Goal: Task Accomplishment & Management: Manage account settings

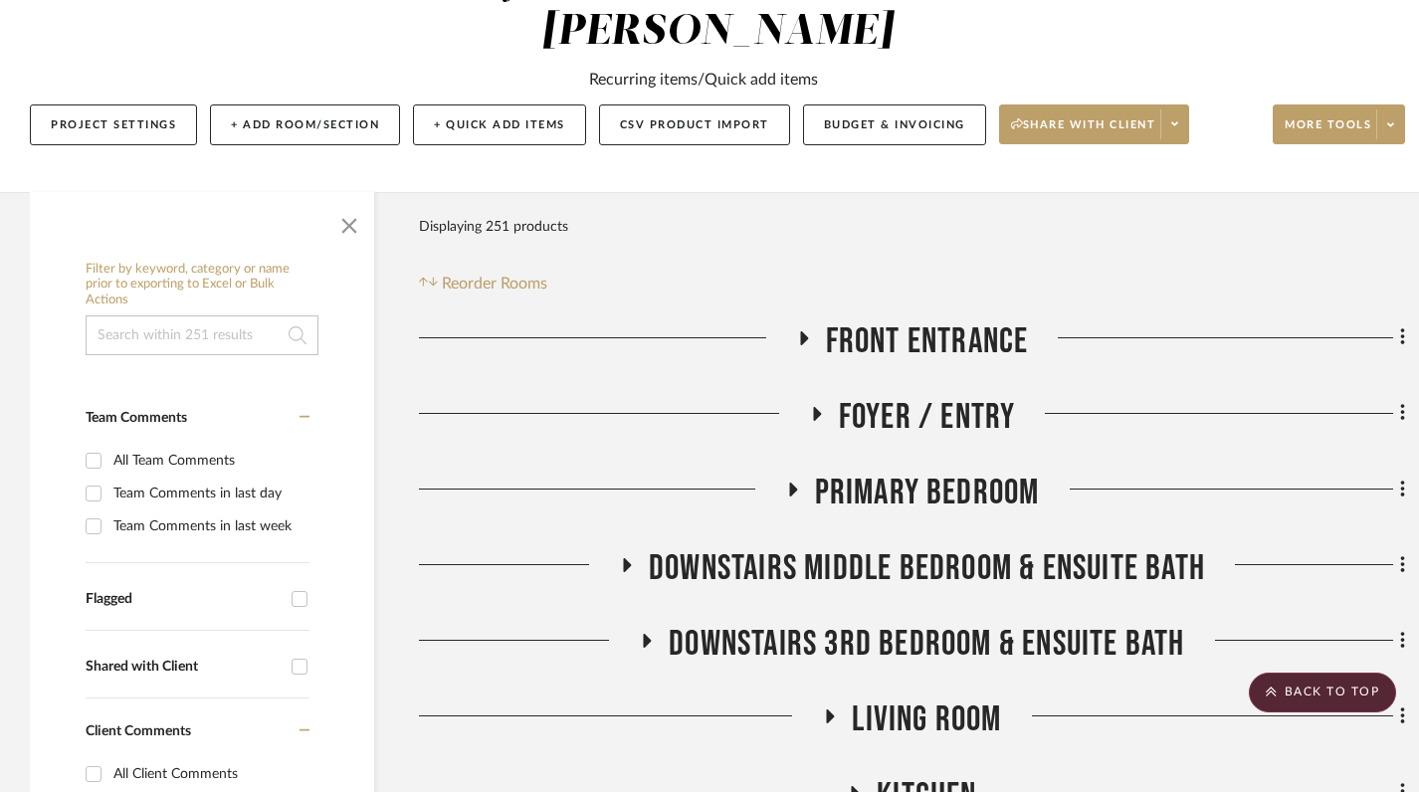
scroll to position [364, 0]
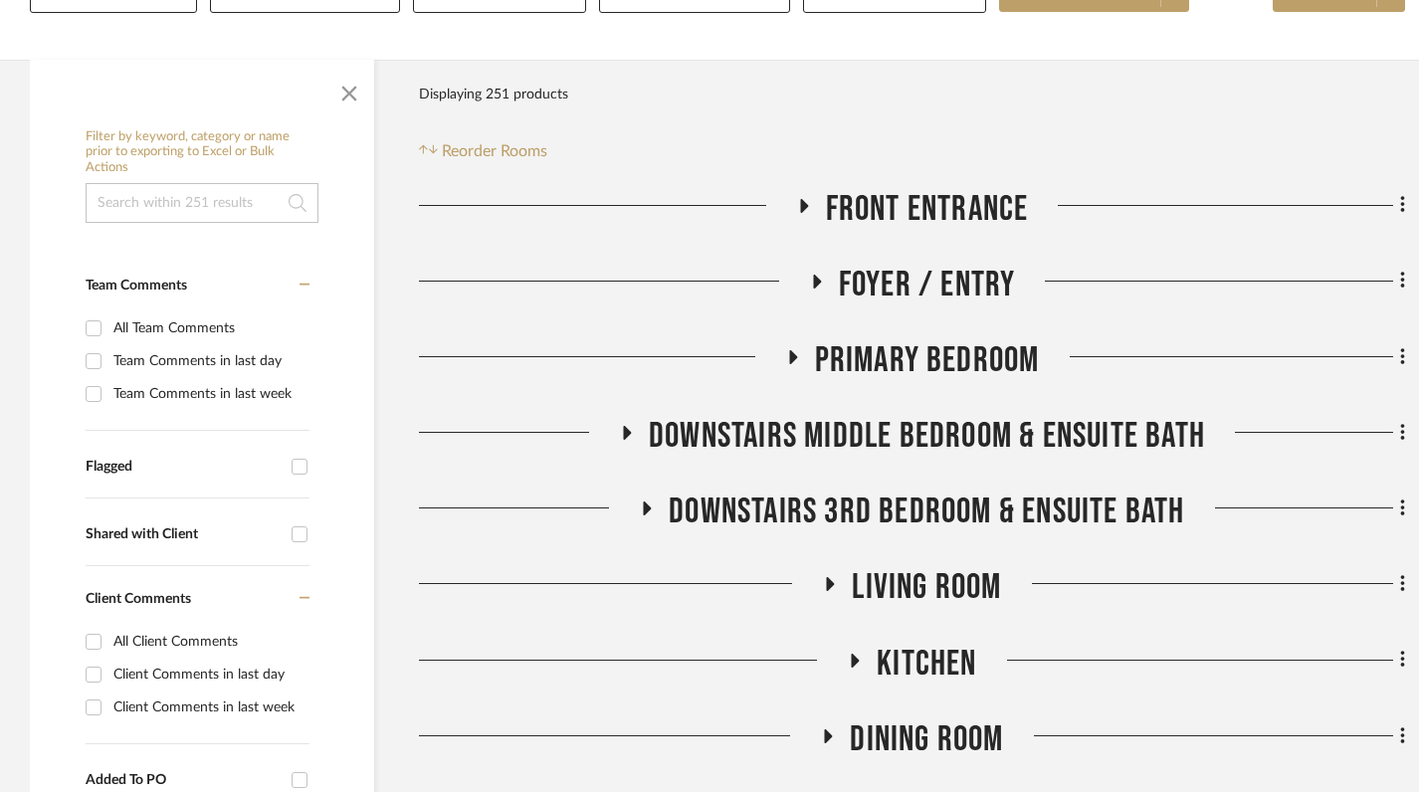
click at [827, 577] on icon at bounding box center [830, 584] width 24 height 15
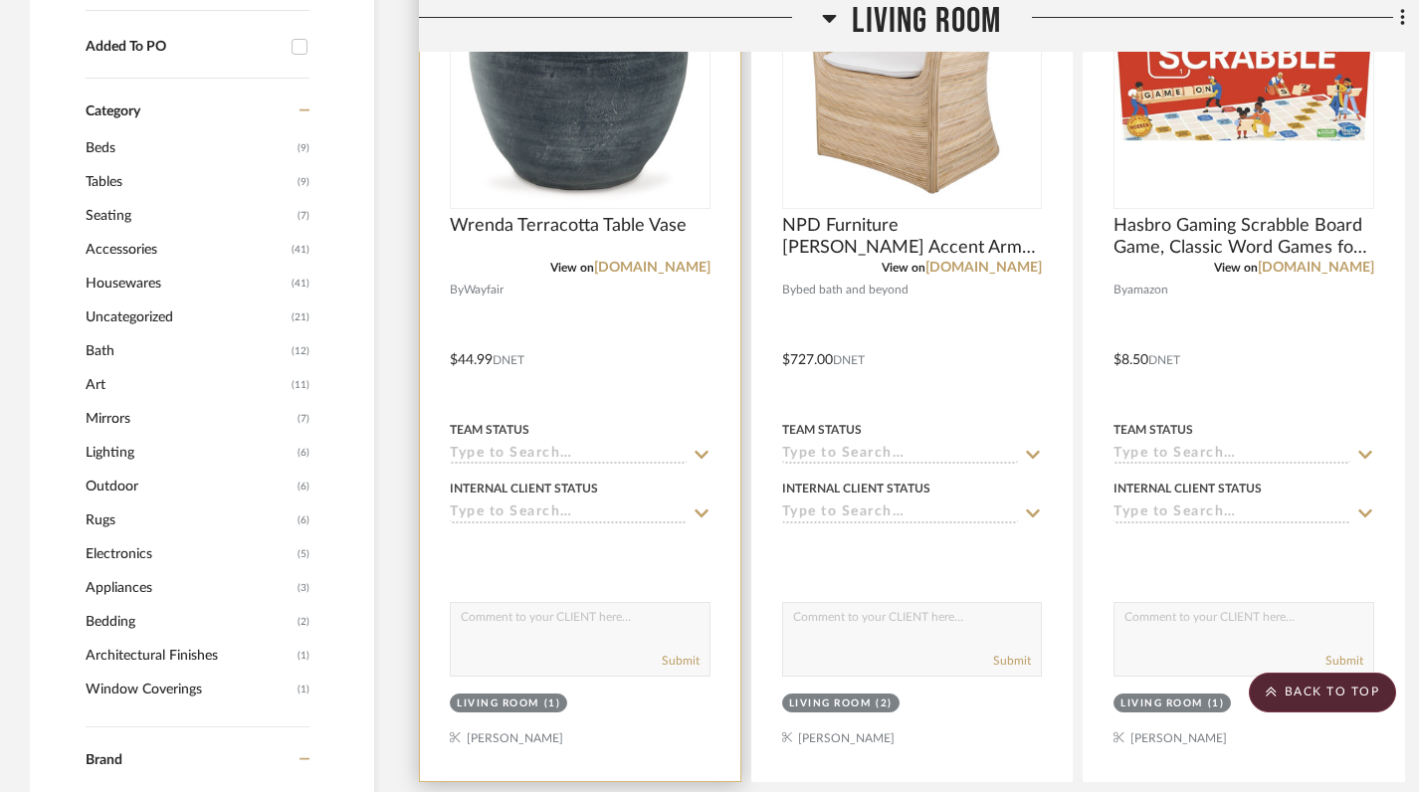
scroll to position [1241, 0]
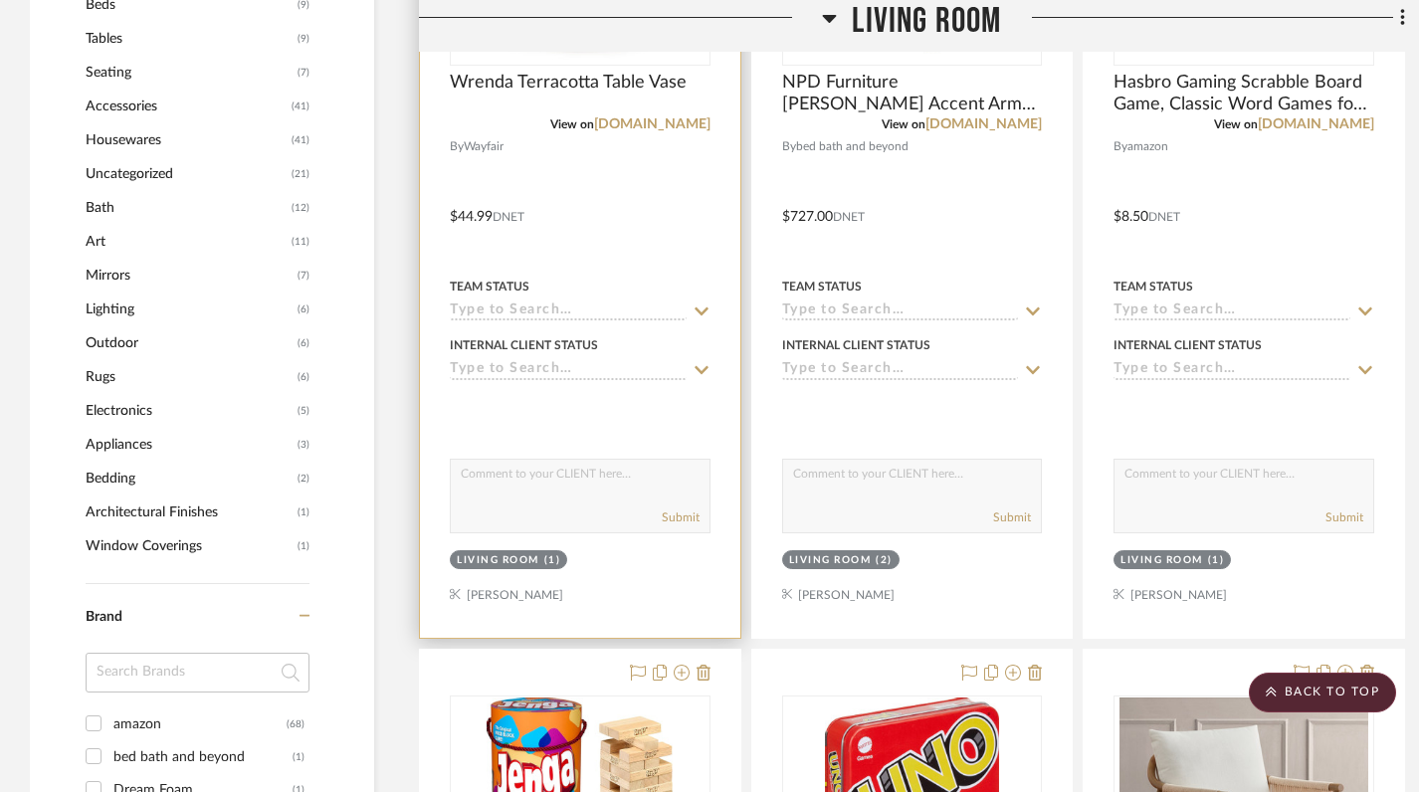
click at [516, 553] on div "Living Room" at bounding box center [498, 560] width 83 height 15
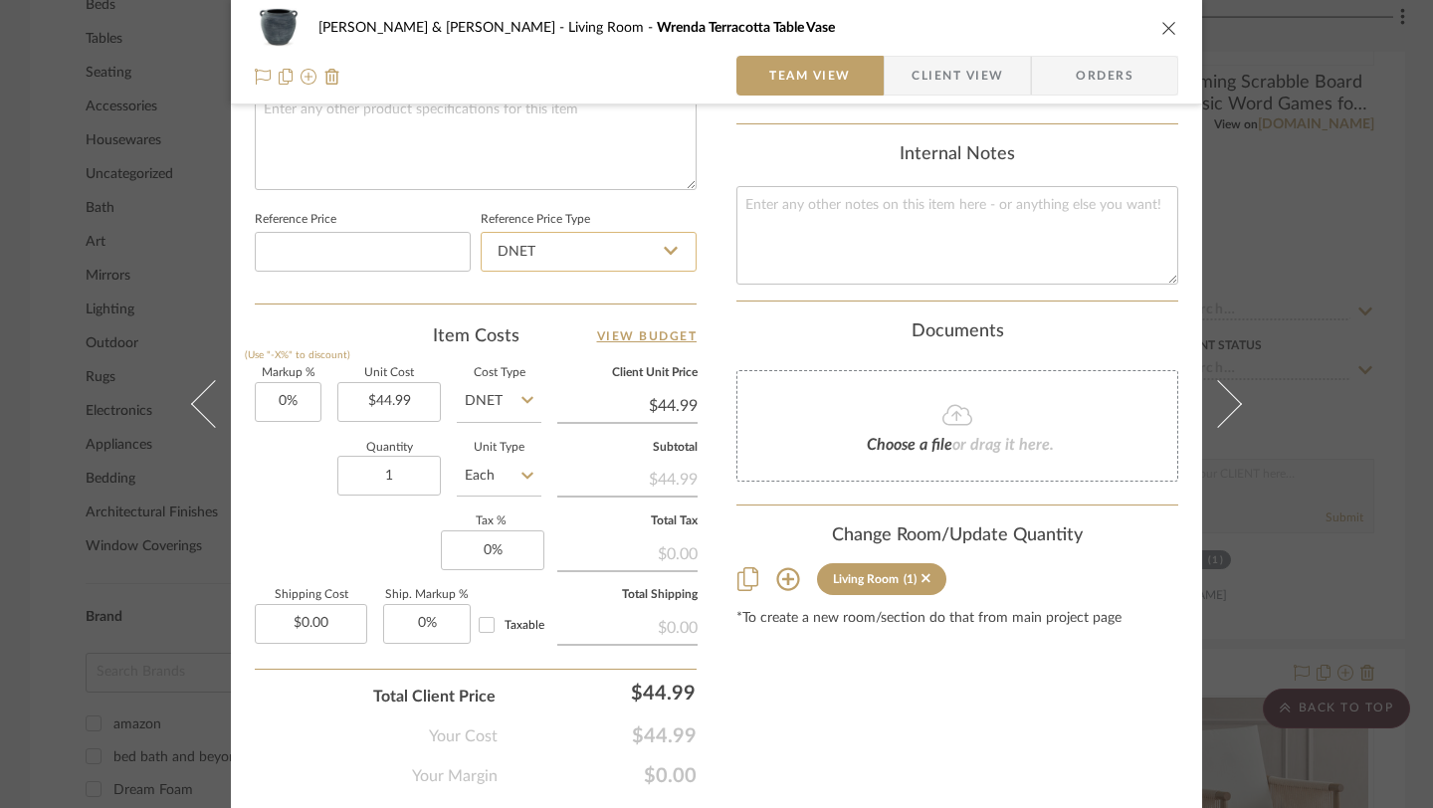
scroll to position [1045, 0]
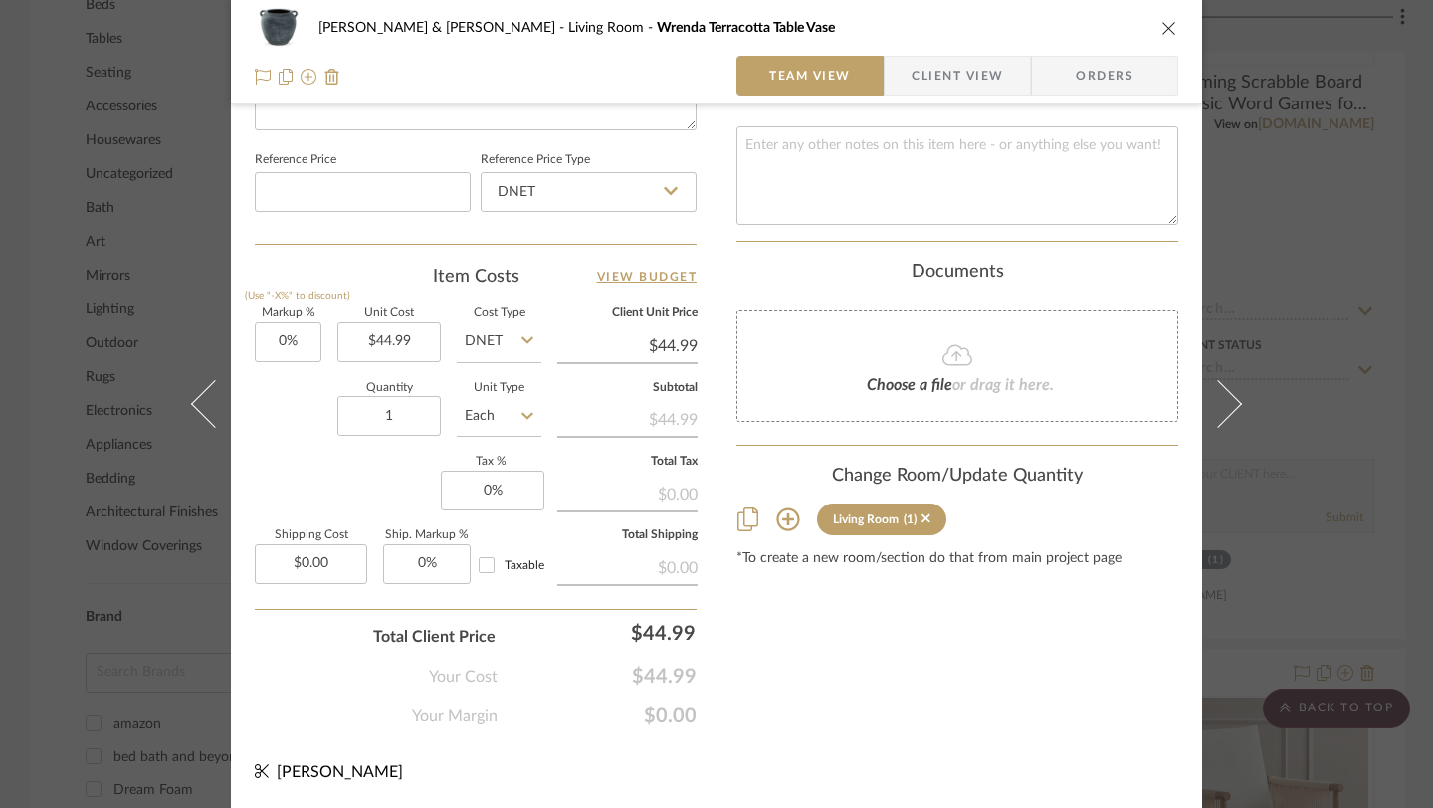
click at [781, 509] on icon at bounding box center [787, 520] width 23 height 23
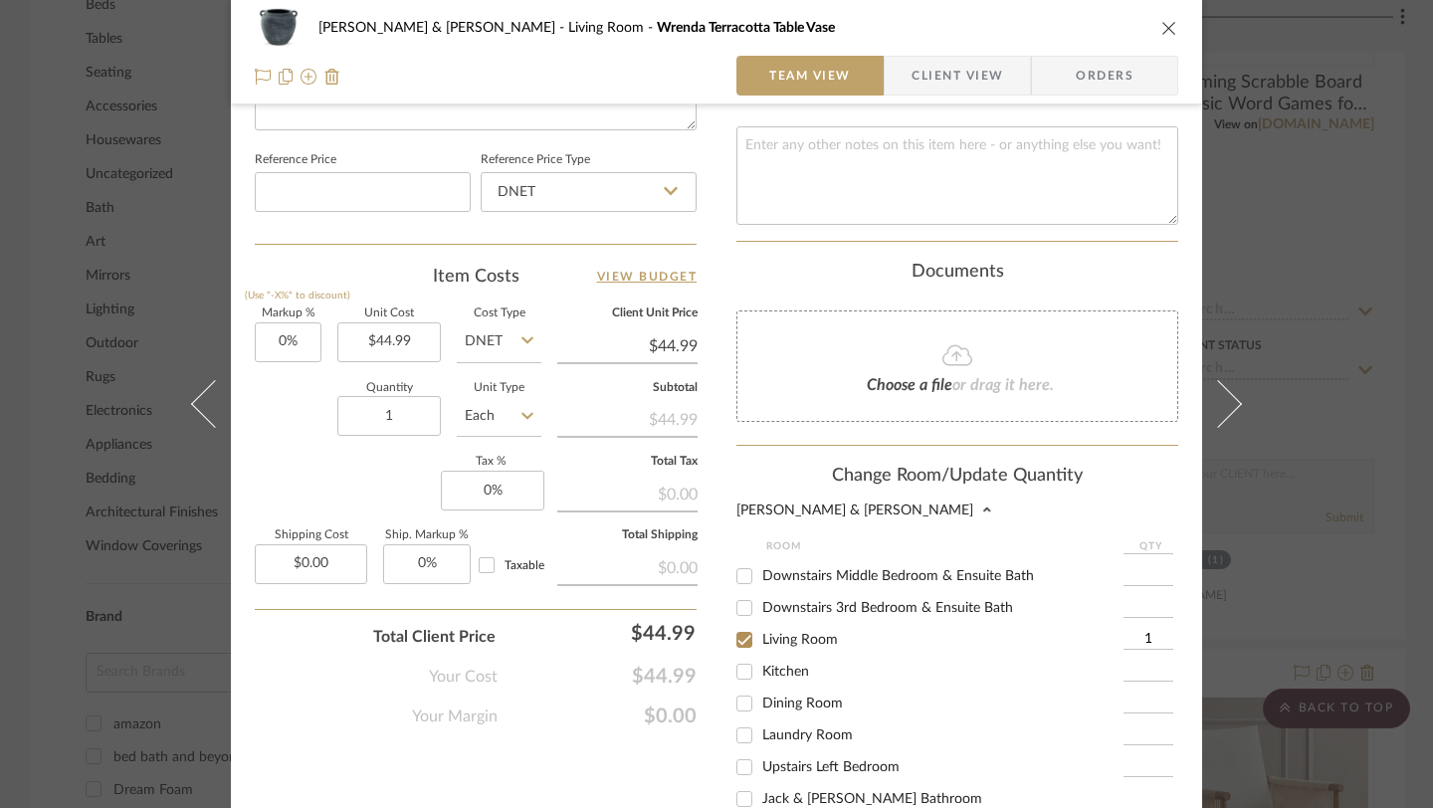
scroll to position [109, 0]
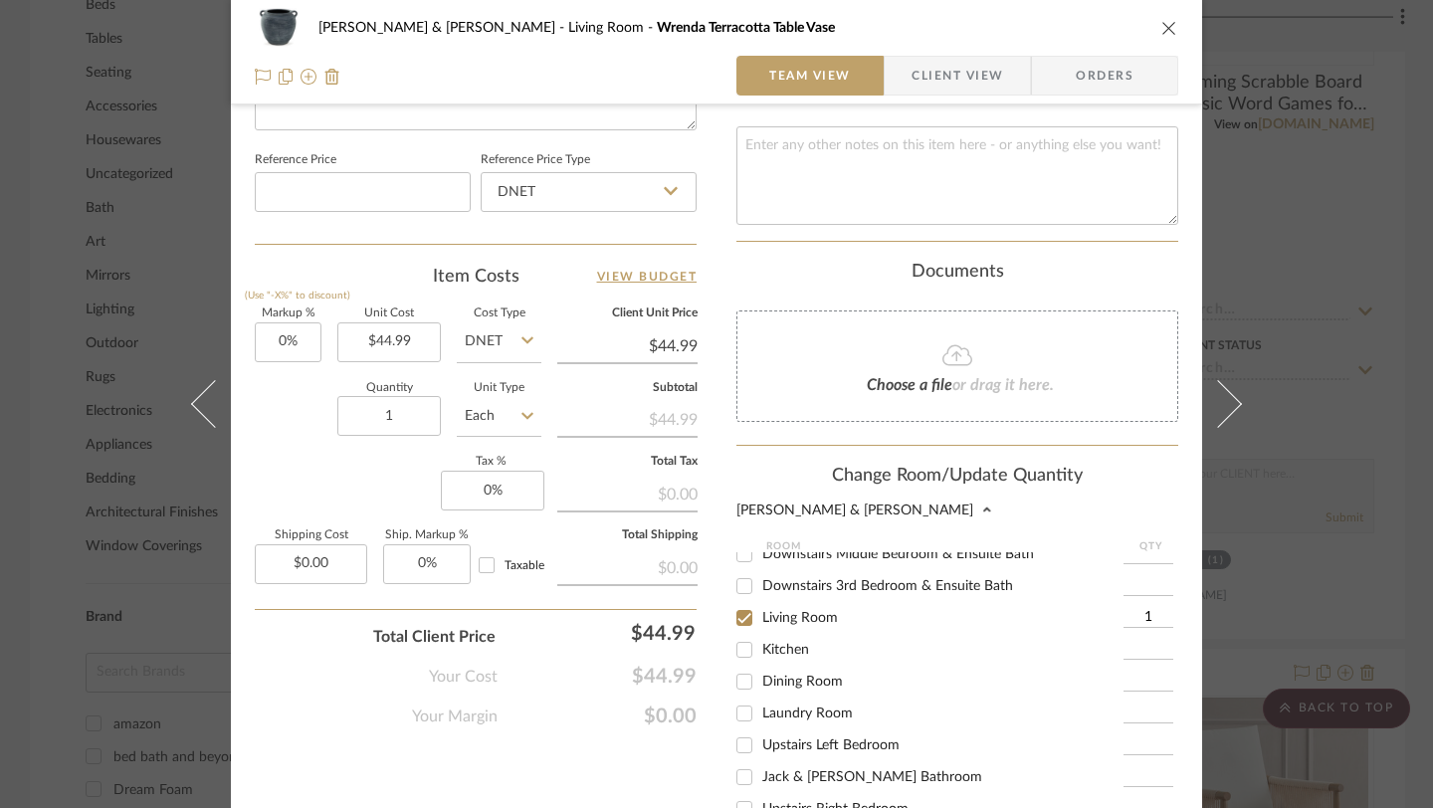
click at [744, 646] on input "Kitchen" at bounding box center [745, 650] width 32 height 32
checkbox input "true"
type input "1"
click at [743, 612] on input "Living Room" at bounding box center [745, 618] width 32 height 32
checkbox input "false"
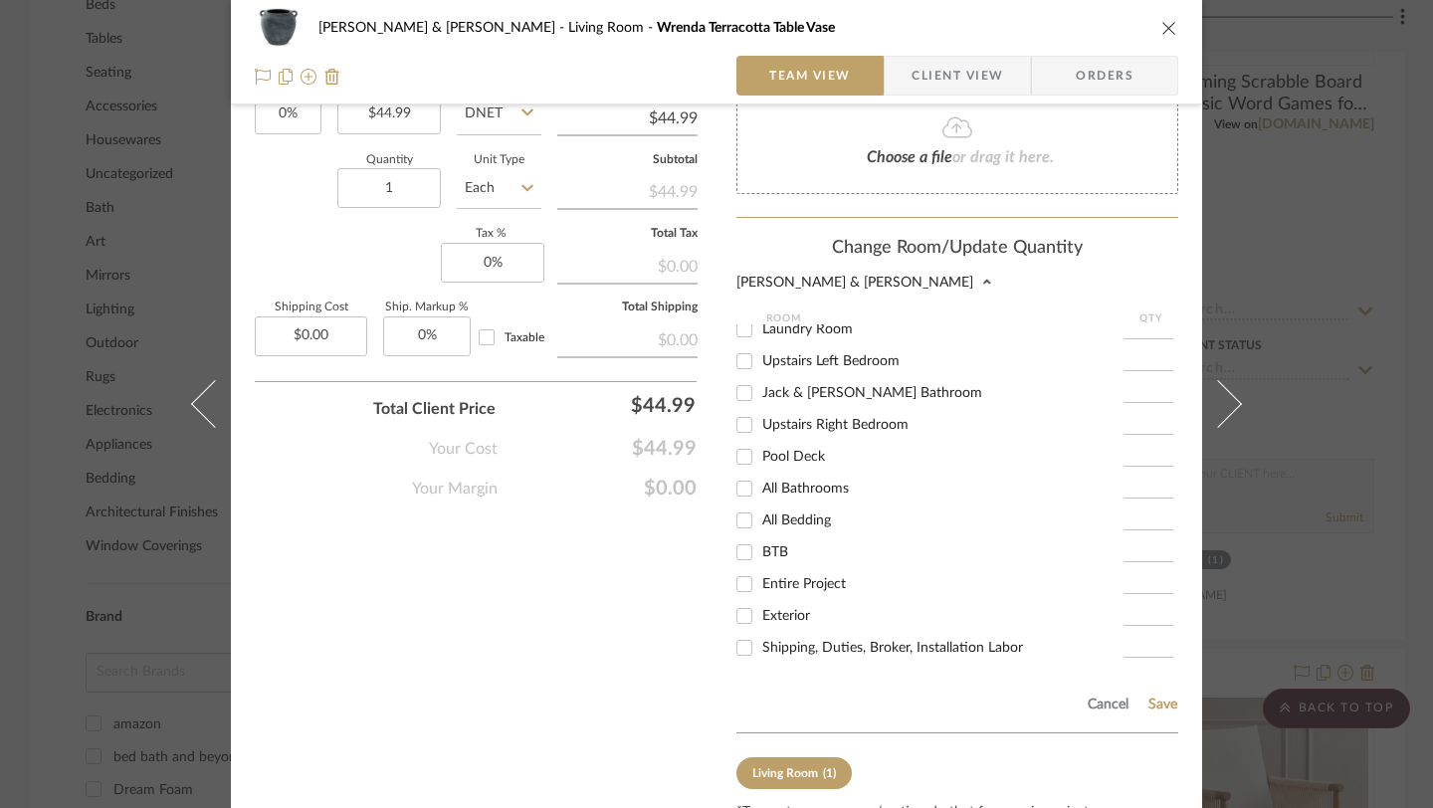
scroll to position [1351, 0]
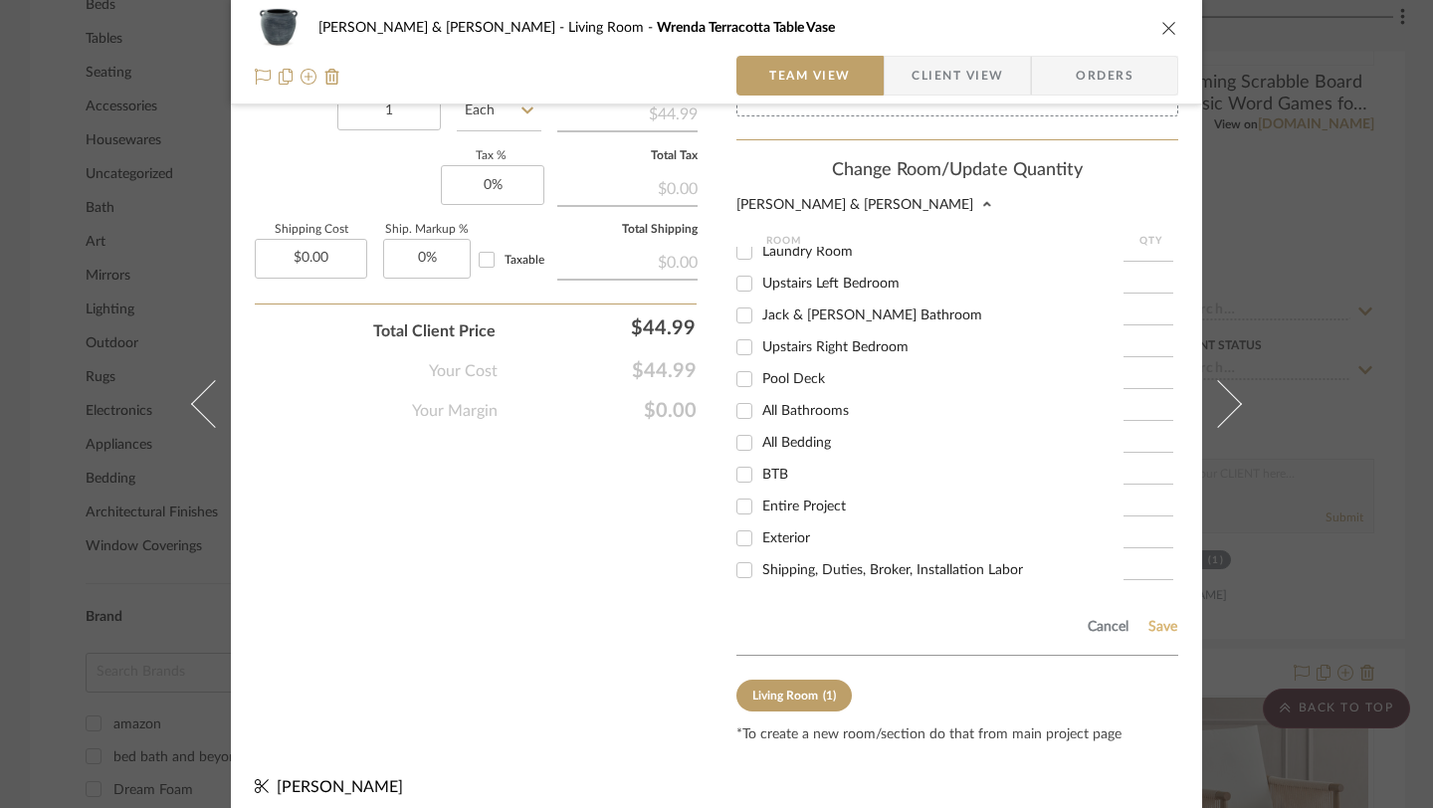
click at [1156, 619] on button "Save" at bounding box center [1163, 627] width 31 height 16
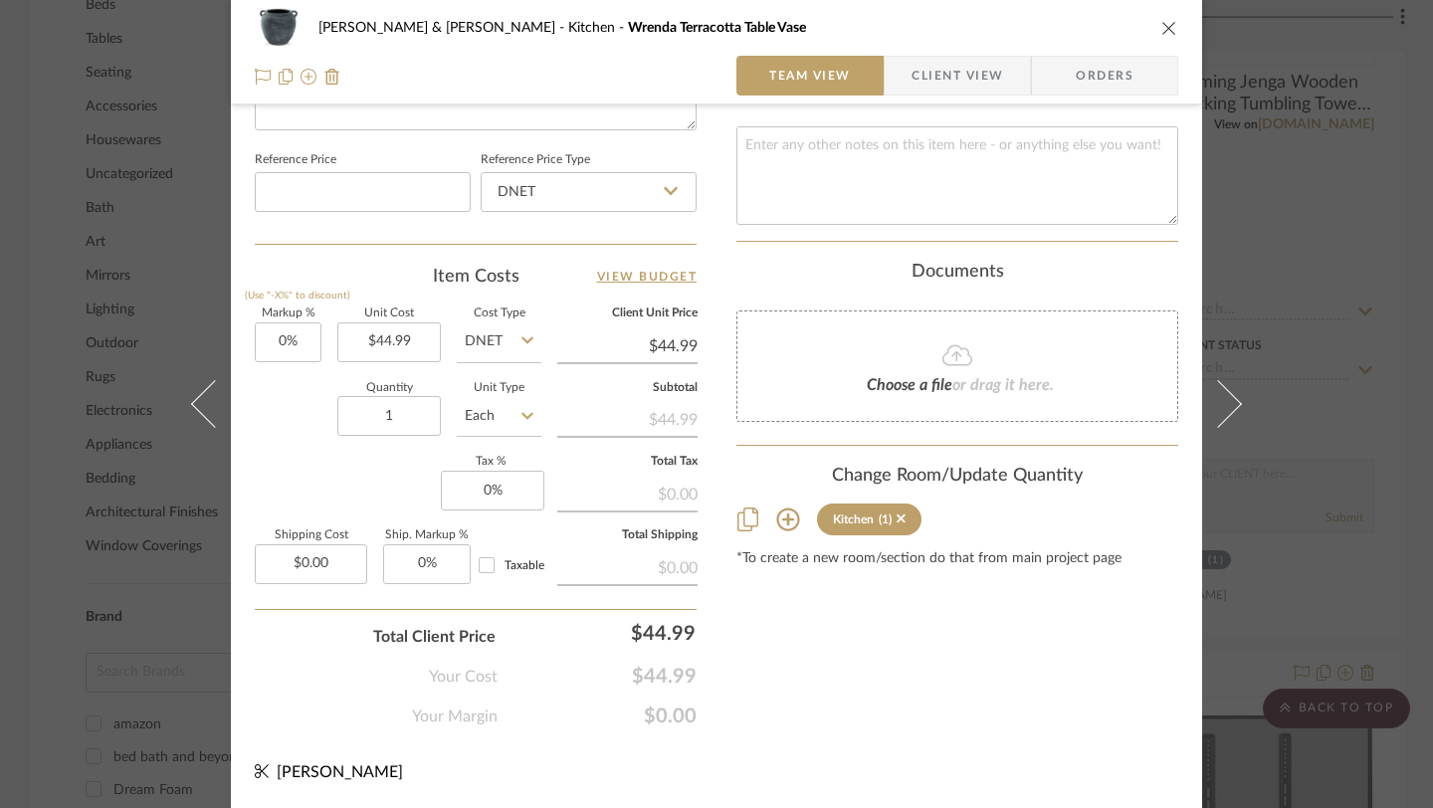
scroll to position [1045, 0]
click at [1162, 25] on icon "close" at bounding box center [1170, 28] width 16 height 16
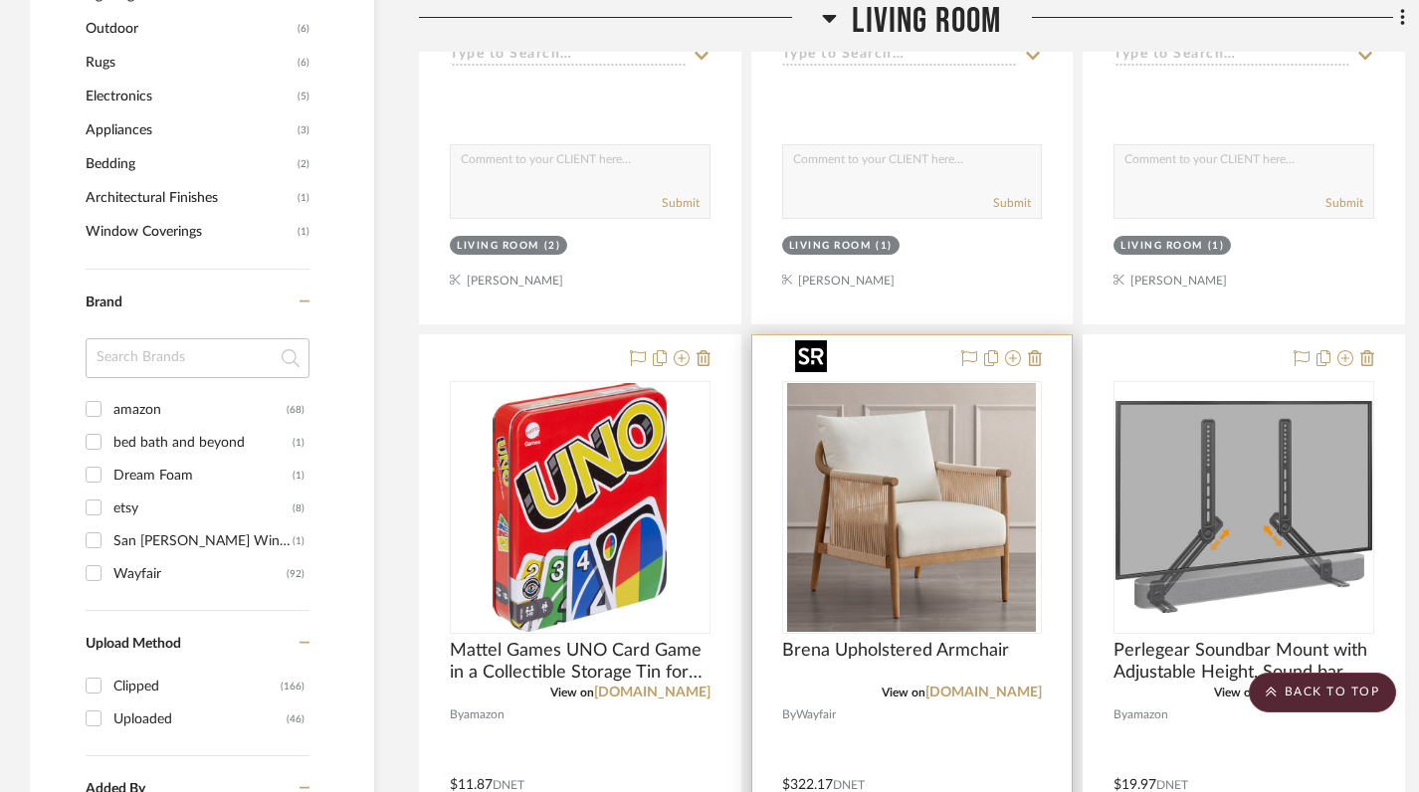
scroll to position [1557, 0]
click at [1028, 349] on icon at bounding box center [1035, 357] width 14 height 16
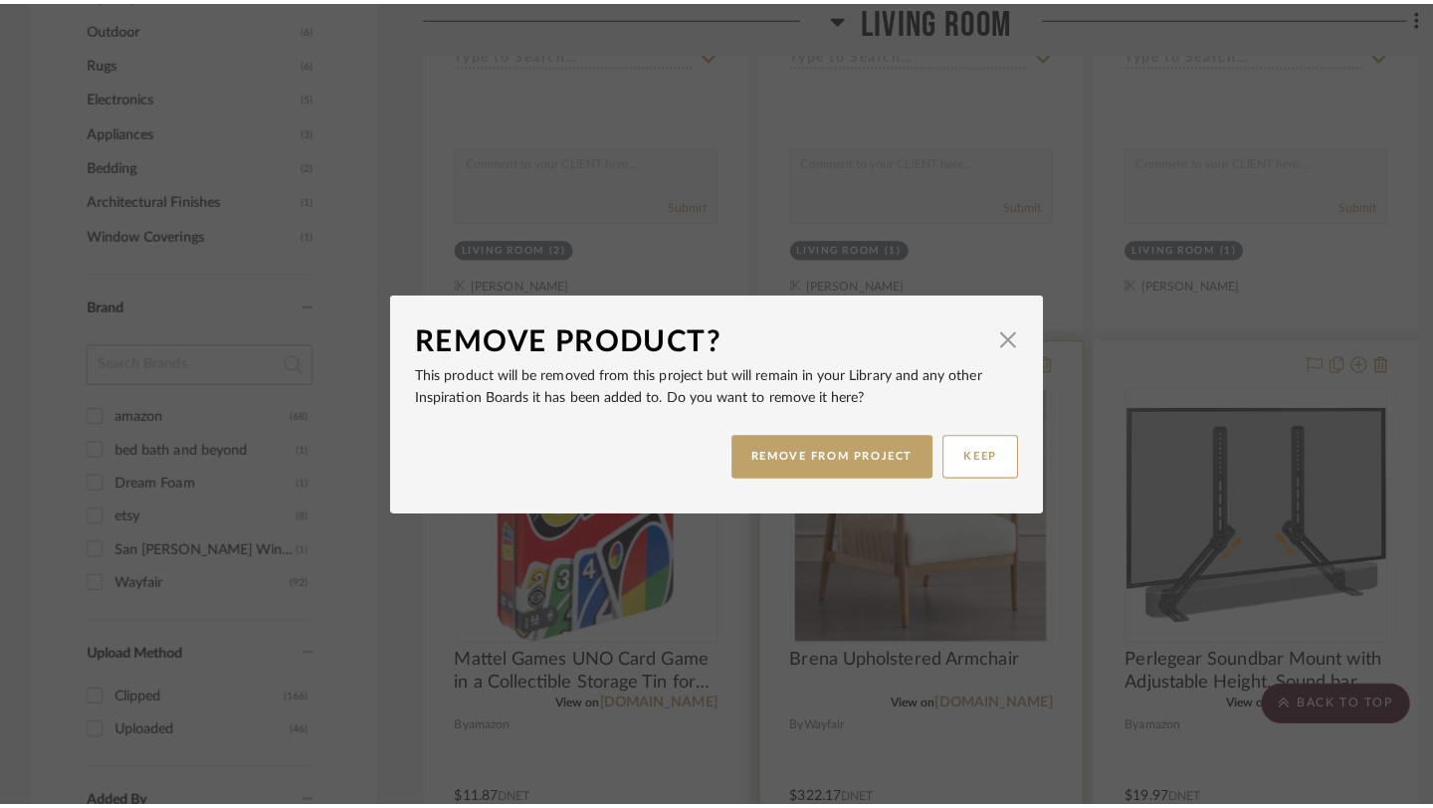
scroll to position [0, 0]
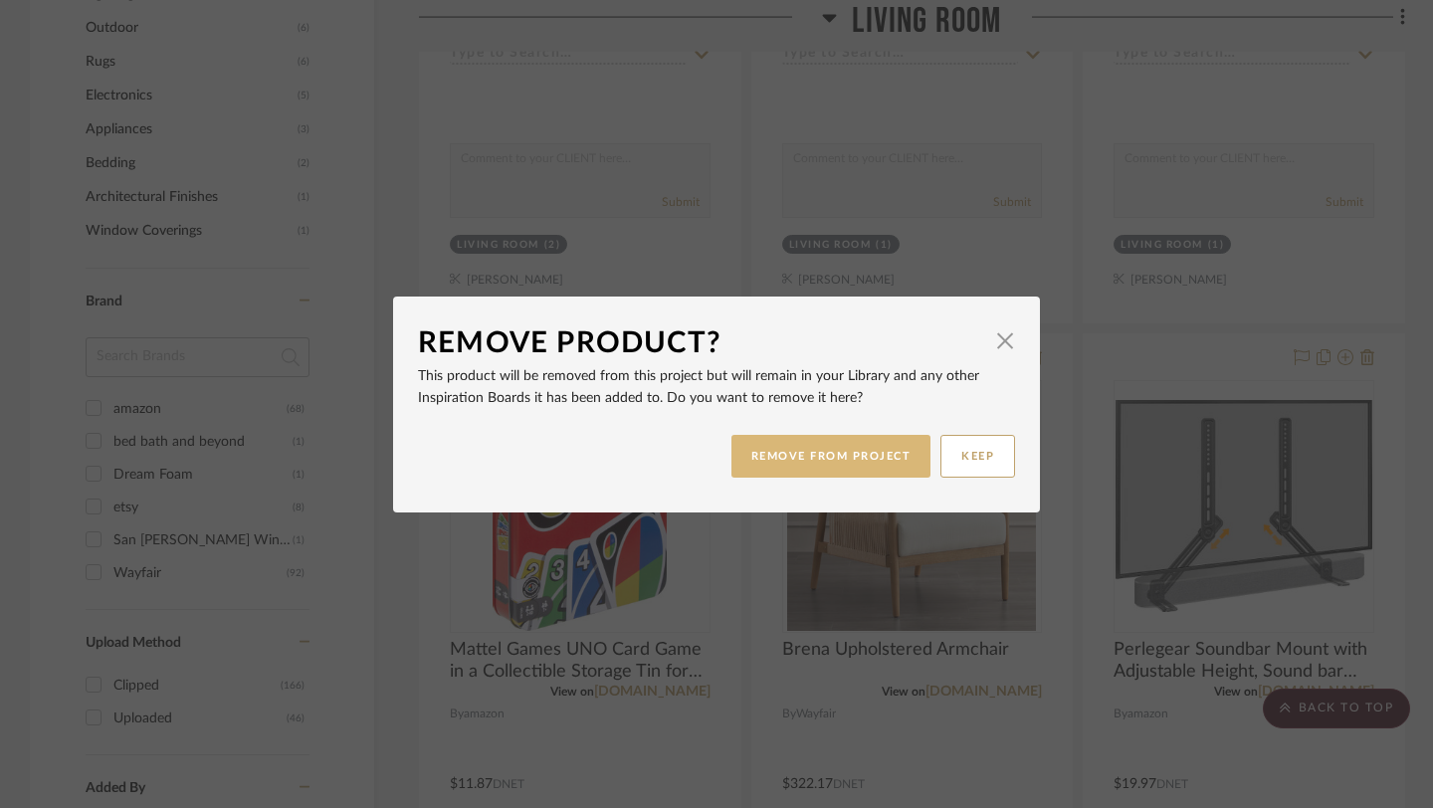
click at [834, 454] on button "REMOVE FROM PROJECT" at bounding box center [832, 456] width 200 height 43
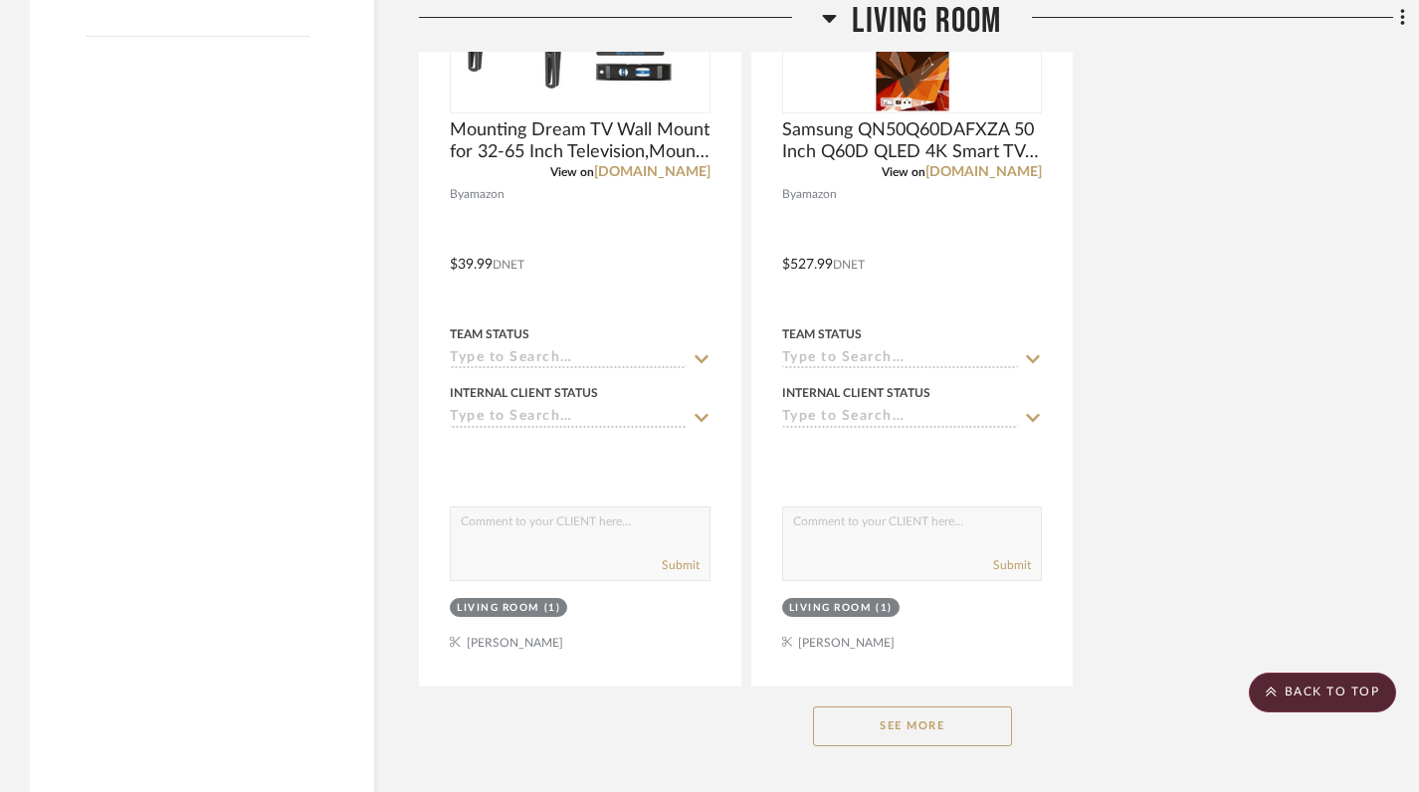
scroll to position [2971, 0]
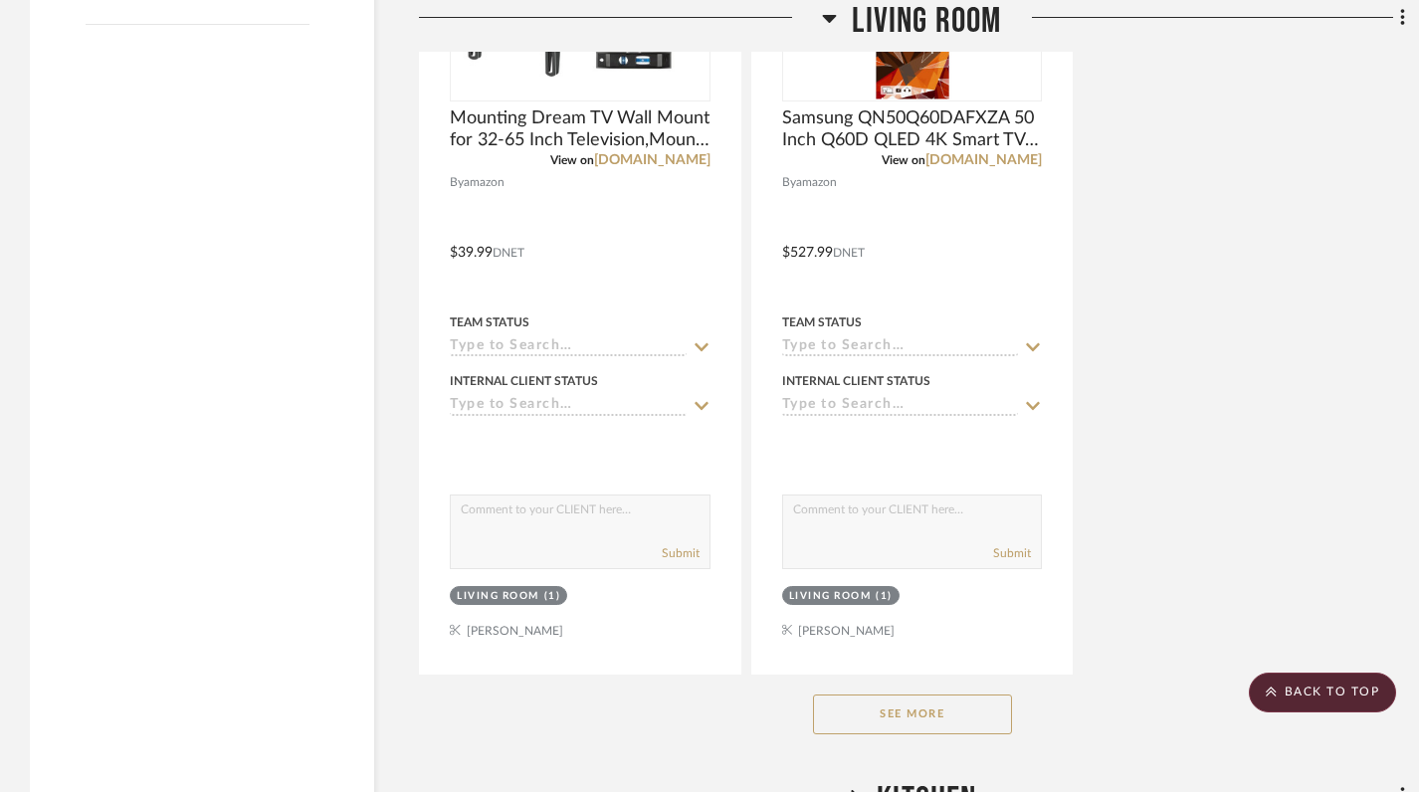
click at [889, 695] on button "See More" at bounding box center [912, 715] width 199 height 40
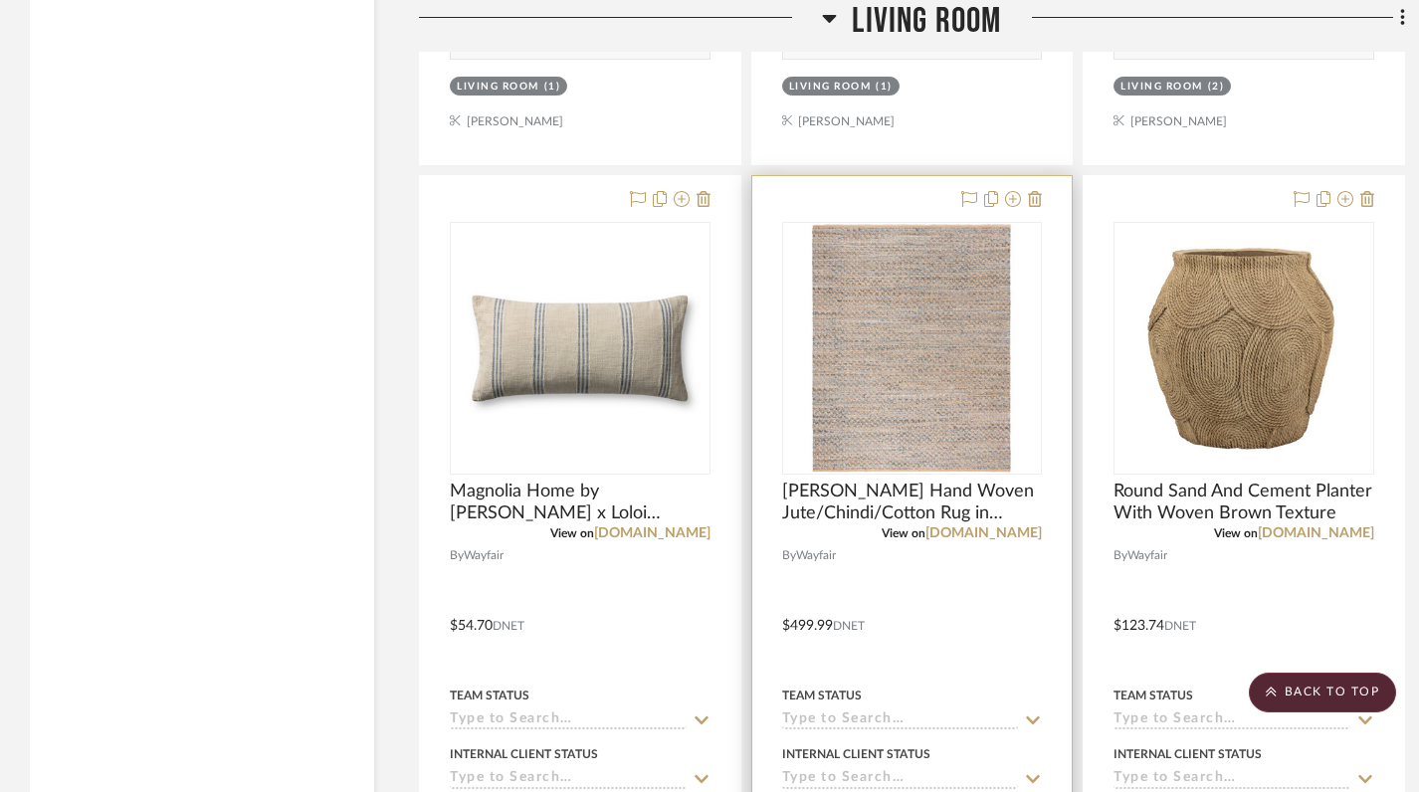
scroll to position [4031, 0]
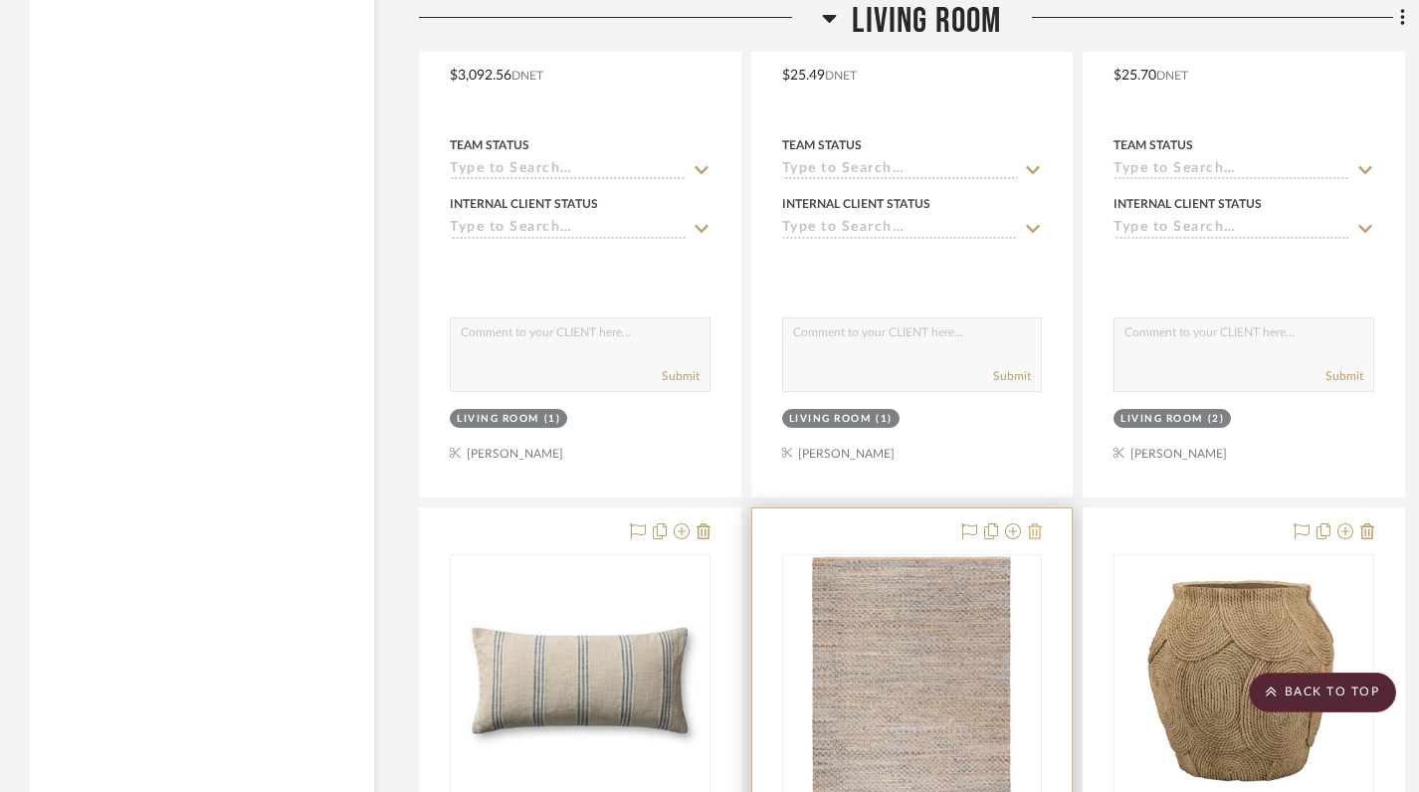
click at [1034, 524] on icon at bounding box center [1035, 532] width 14 height 16
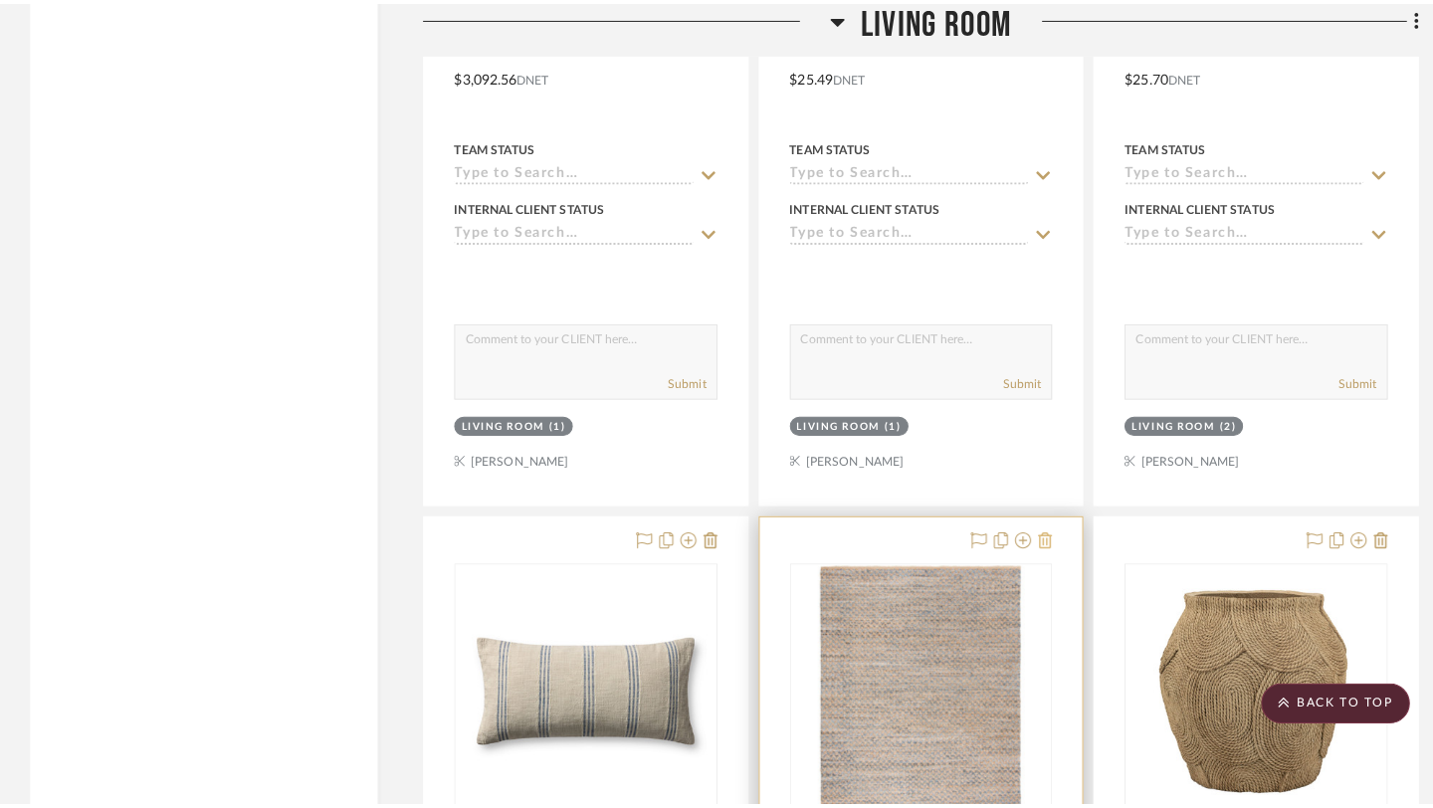
scroll to position [0, 0]
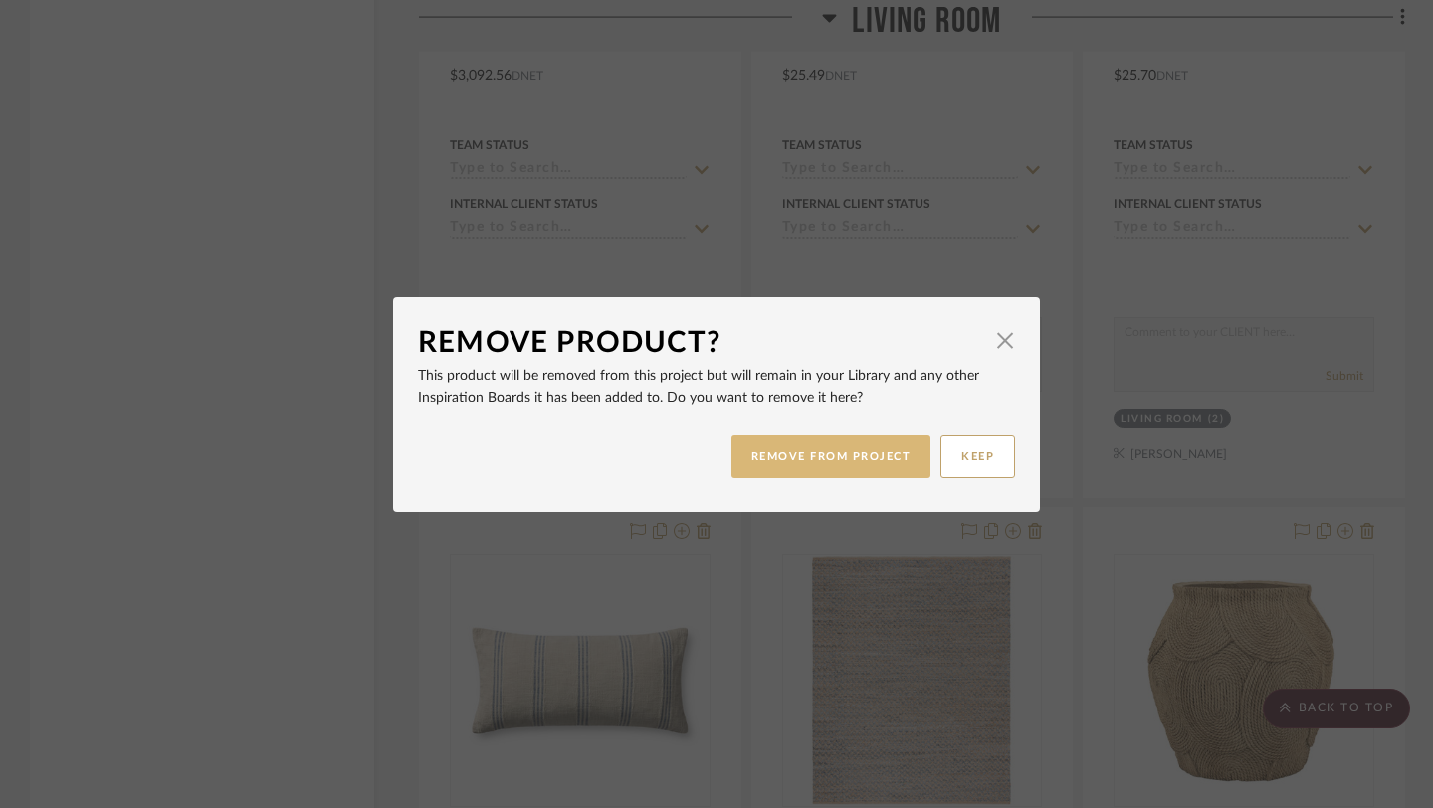
click at [823, 461] on button "REMOVE FROM PROJECT" at bounding box center [832, 456] width 200 height 43
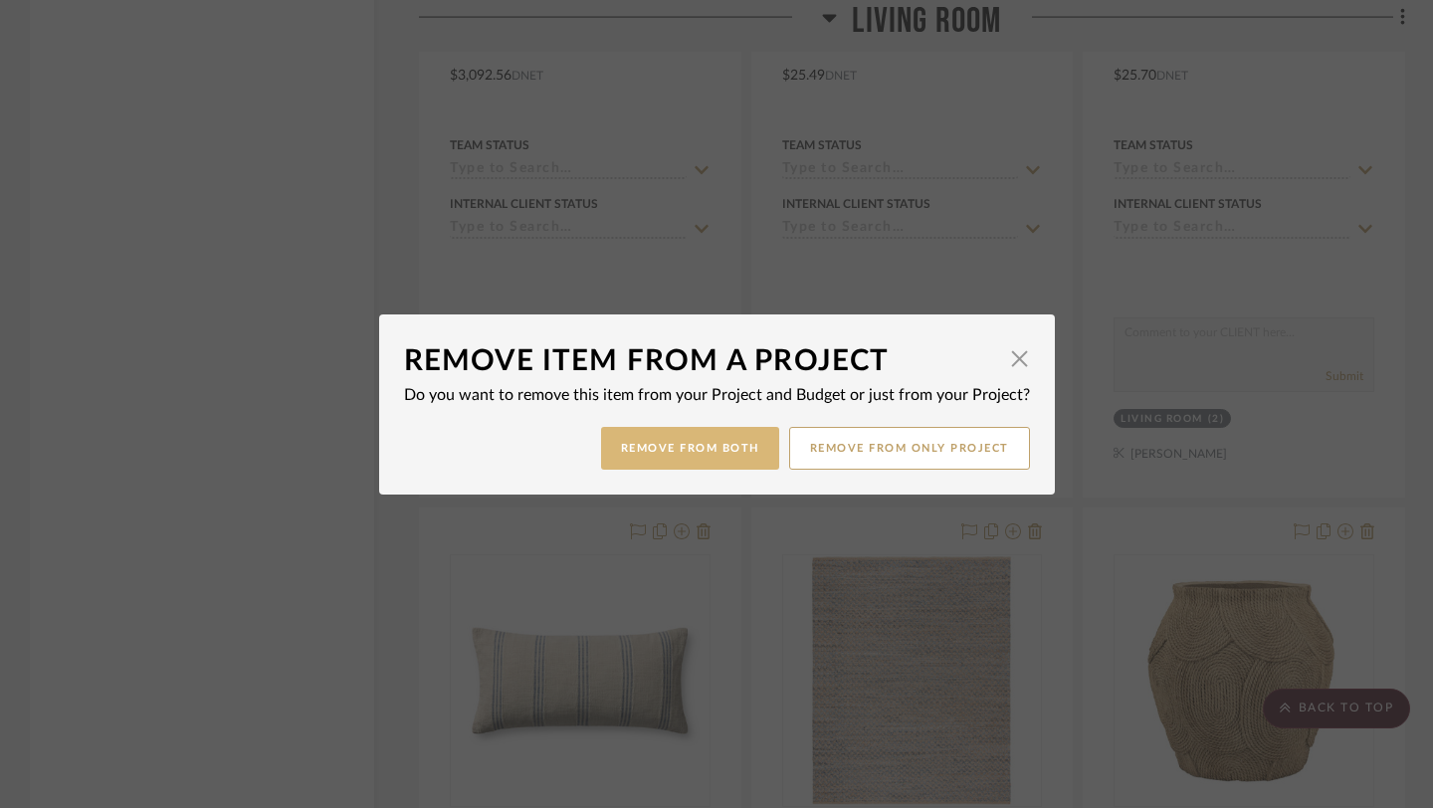
click at [683, 461] on button "Remove from Both" at bounding box center [690, 448] width 178 height 43
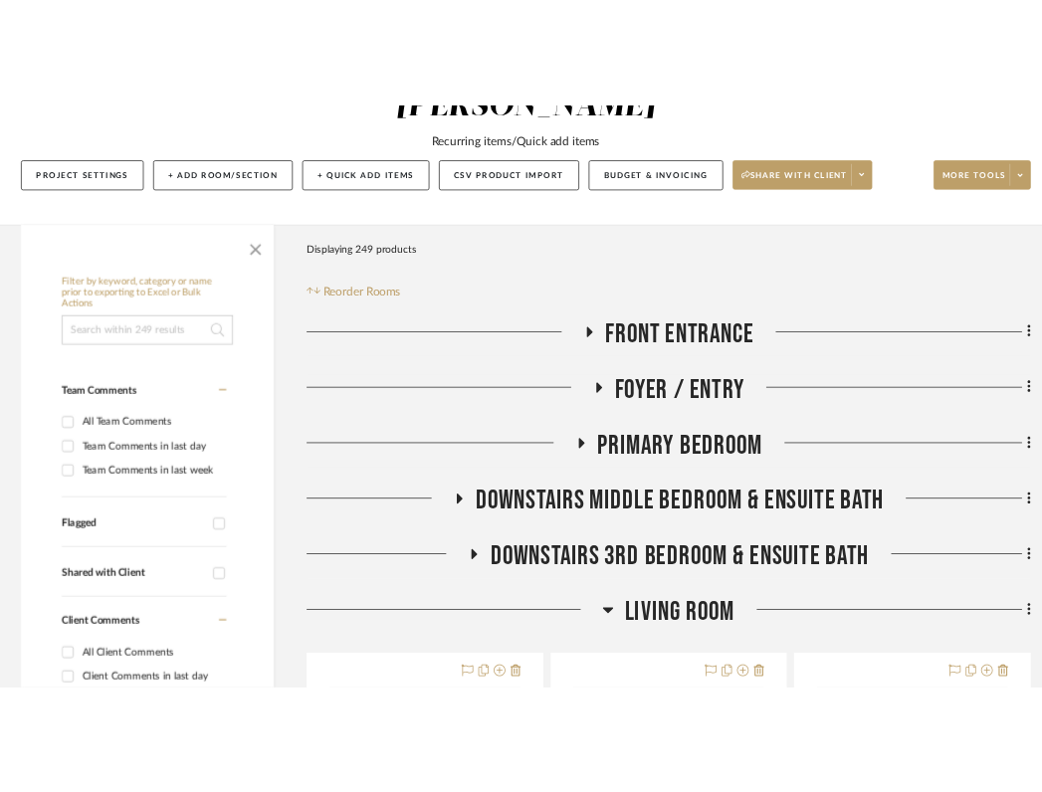
scroll to position [312, 2]
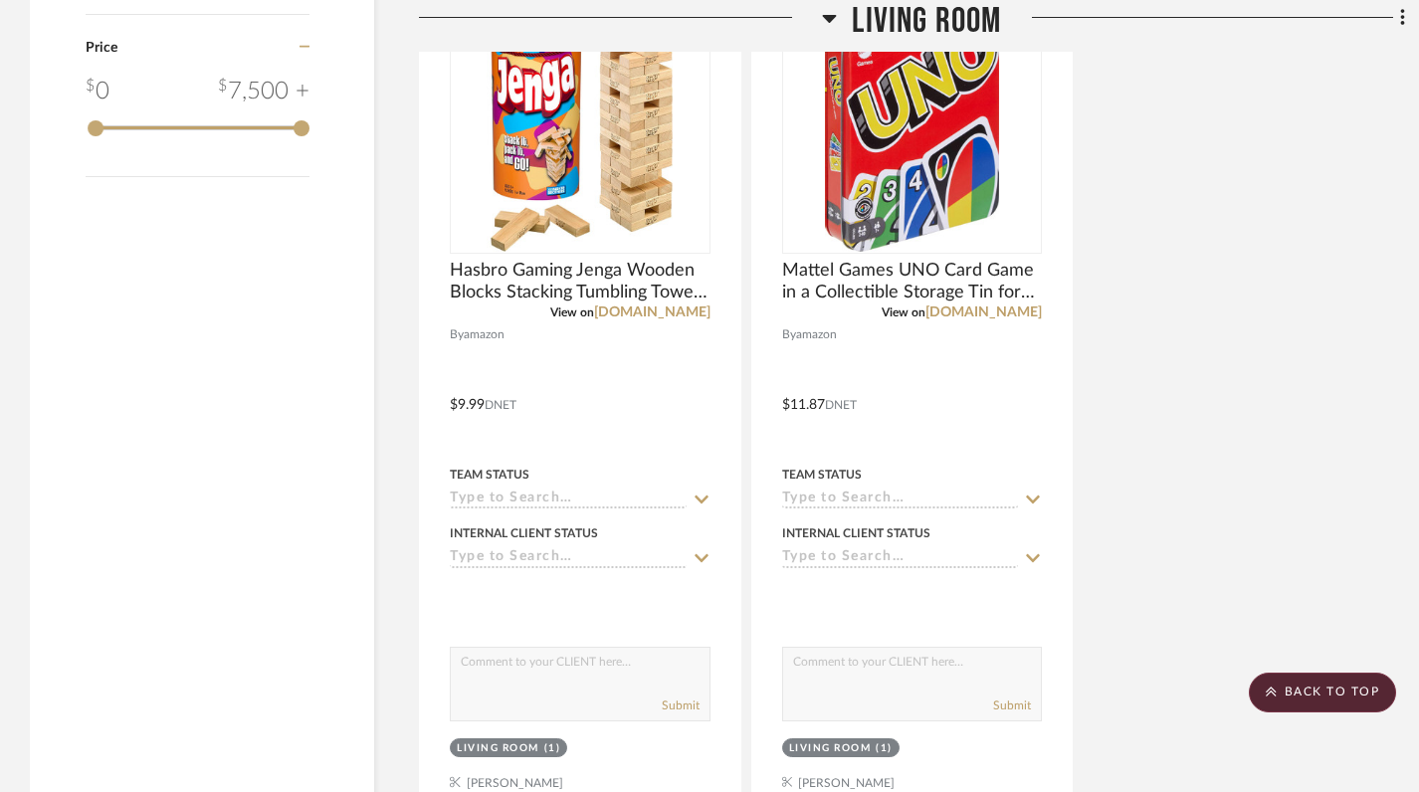
scroll to position [3005, 0]
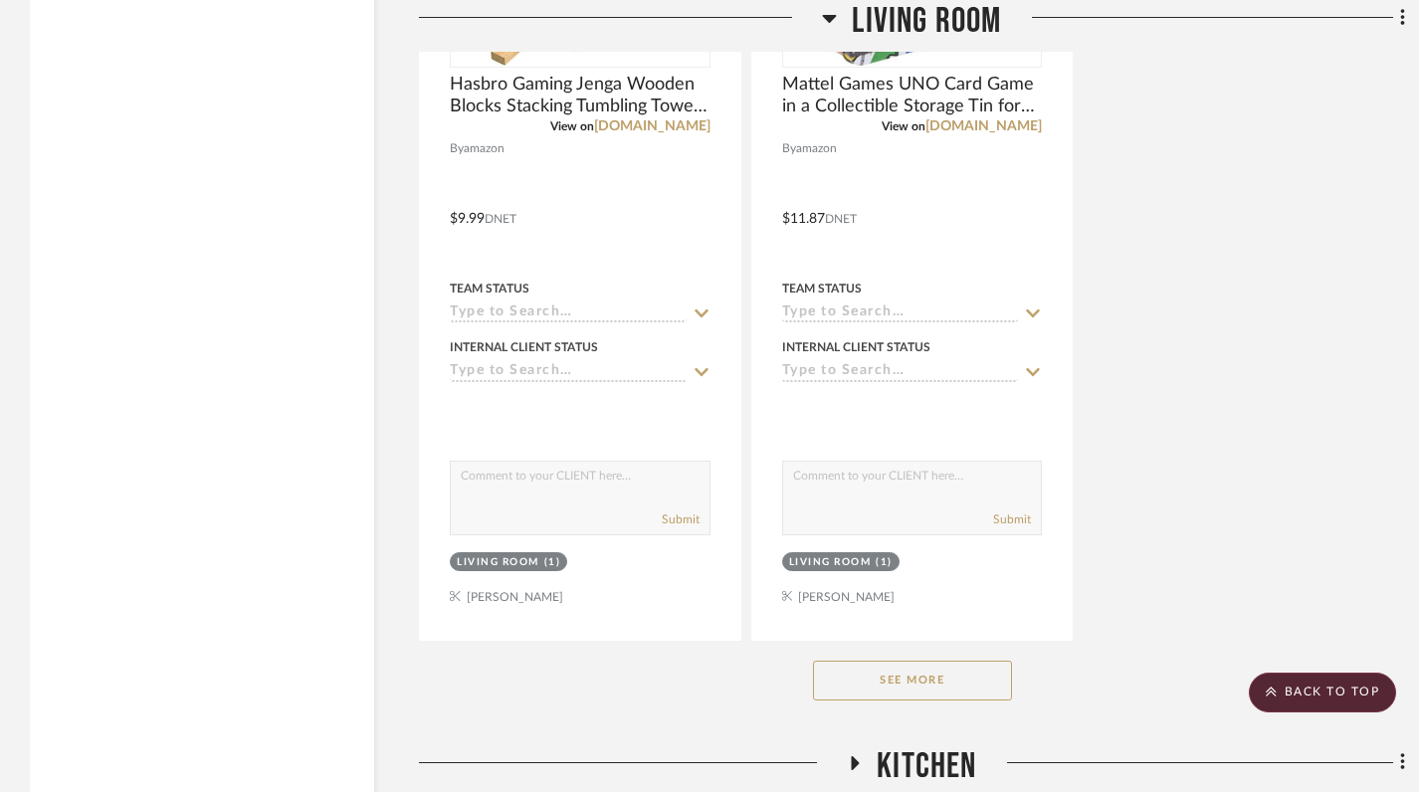
click at [928, 661] on button "See More" at bounding box center [912, 681] width 199 height 40
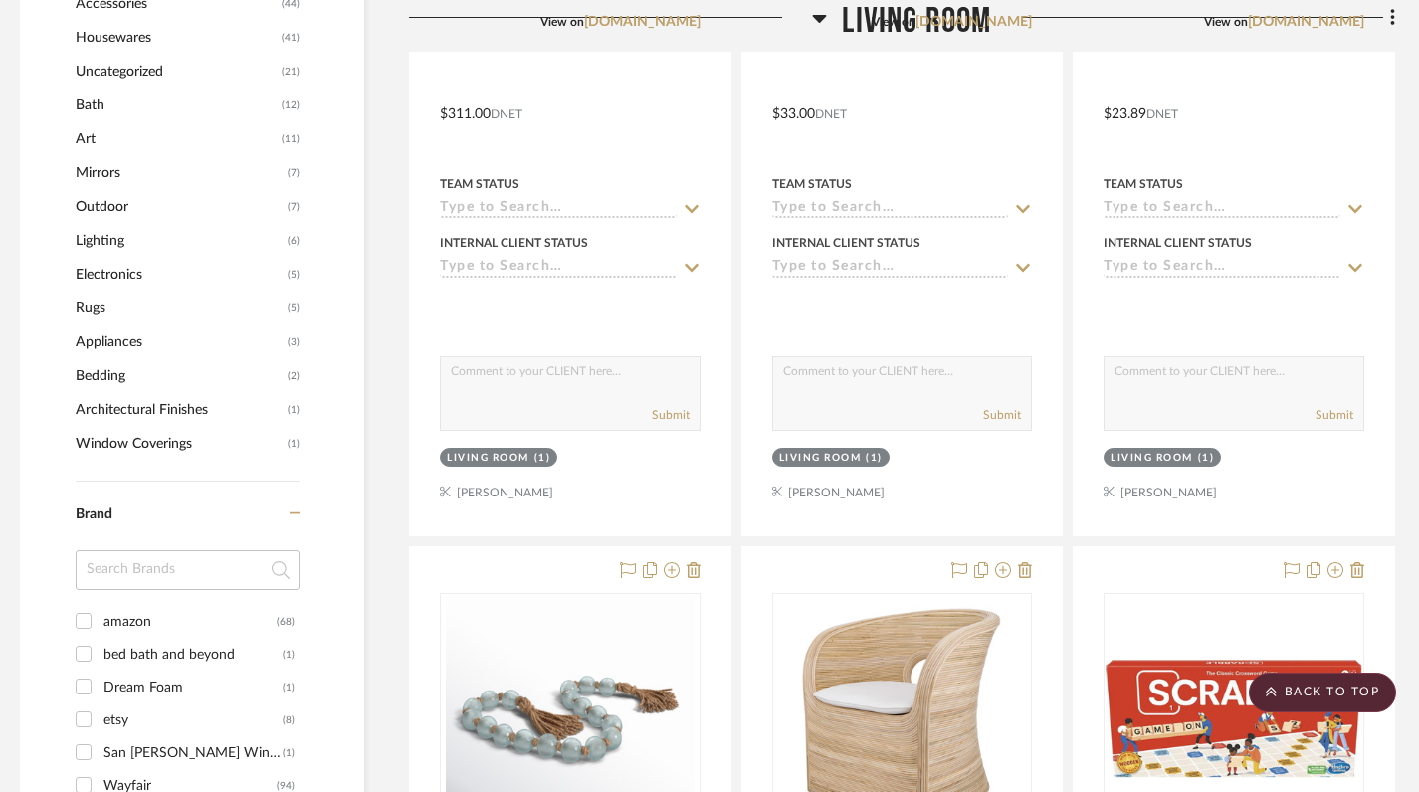
scroll to position [891, 10]
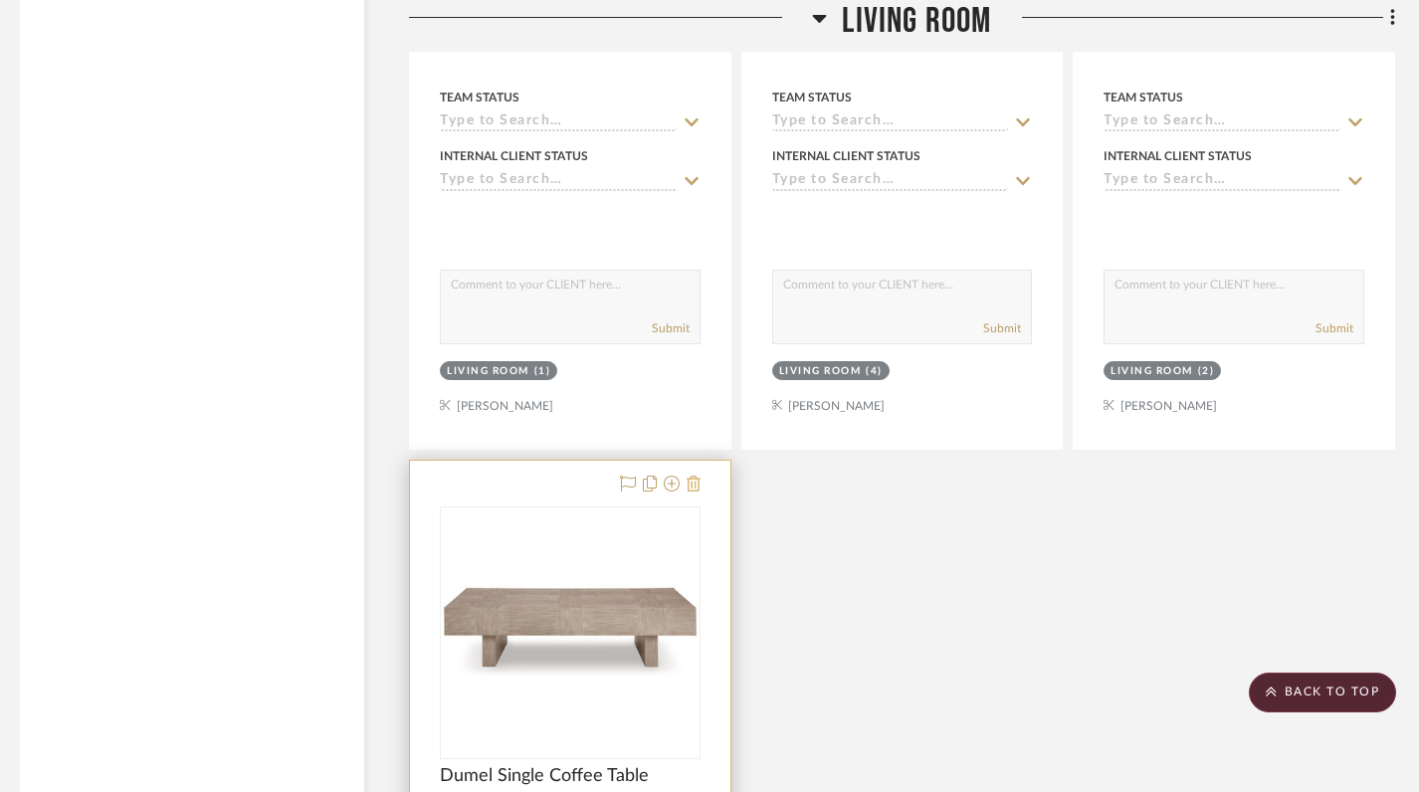
click at [693, 476] on icon at bounding box center [694, 484] width 14 height 16
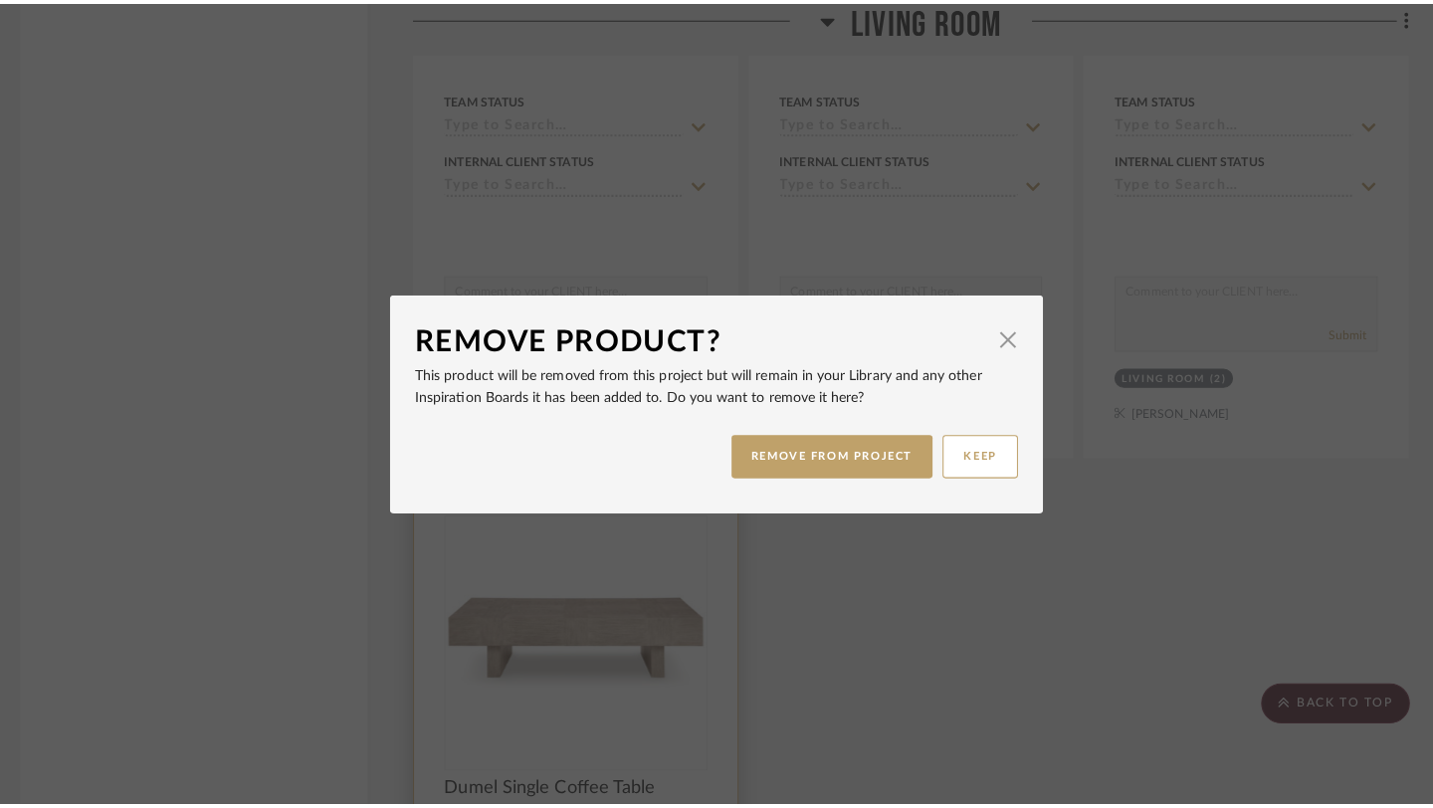
scroll to position [0, 0]
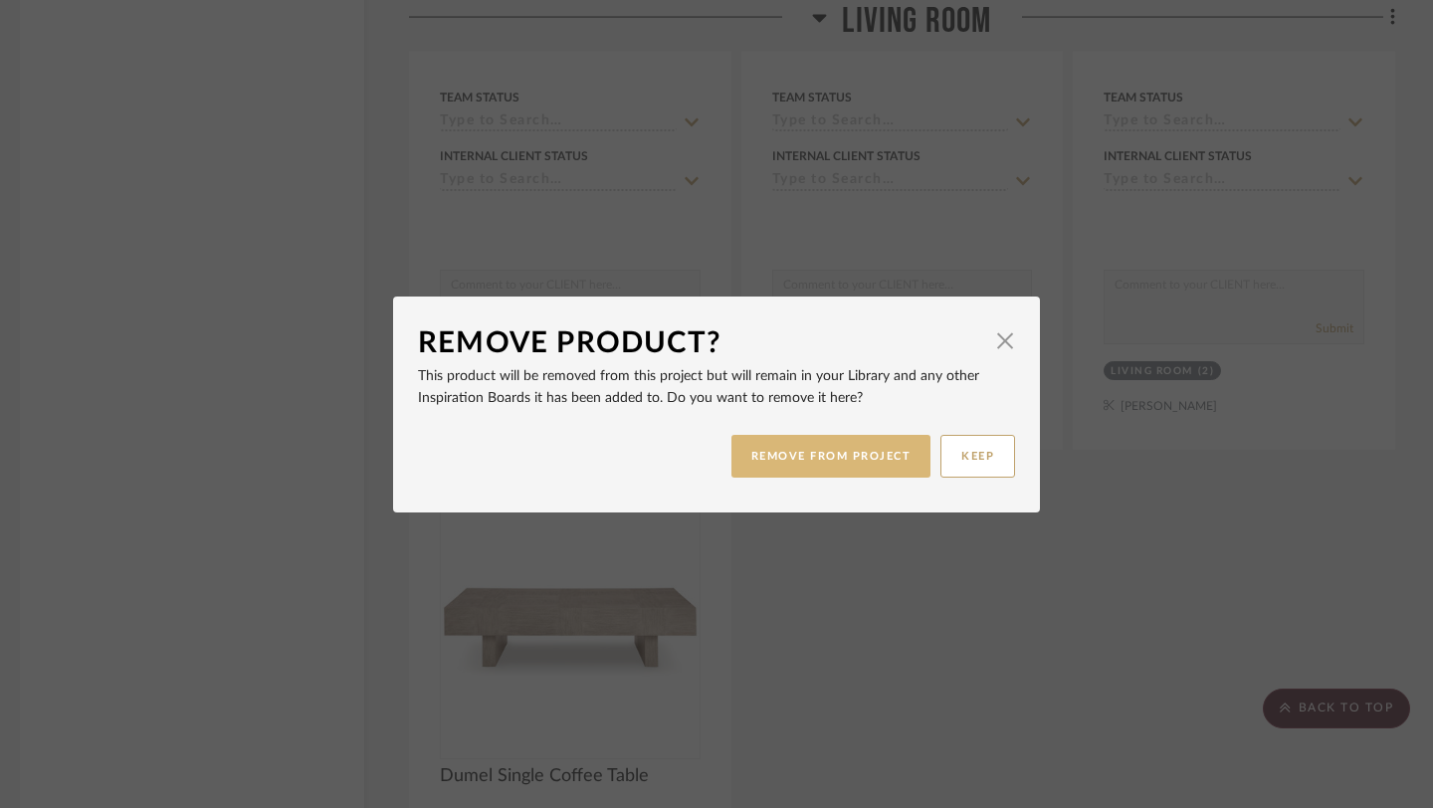
click at [801, 462] on button "REMOVE FROM PROJECT" at bounding box center [832, 456] width 200 height 43
